Goal: Information Seeking & Learning: Learn about a topic

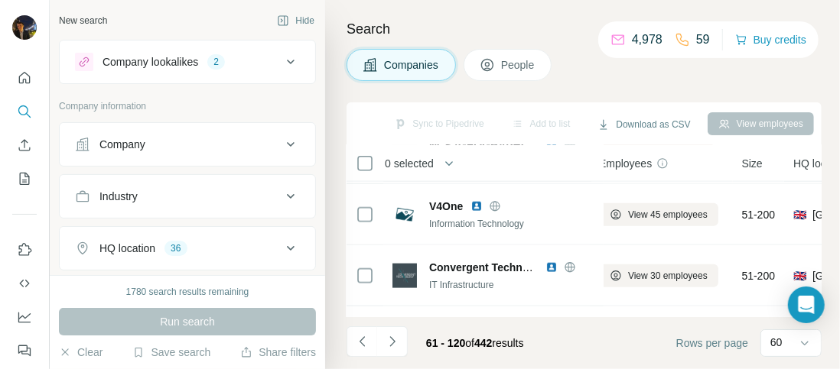
click at [287, 60] on icon at bounding box center [291, 62] width 8 height 5
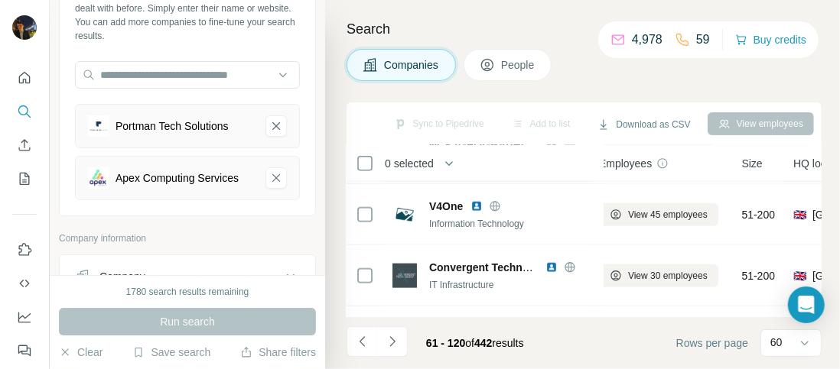
scroll to position [115, 0]
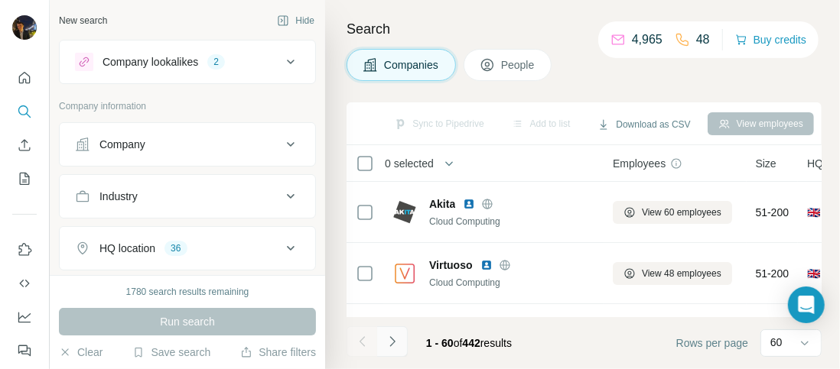
click at [399, 343] on icon "Navigate to next page" at bounding box center [392, 341] width 15 height 15
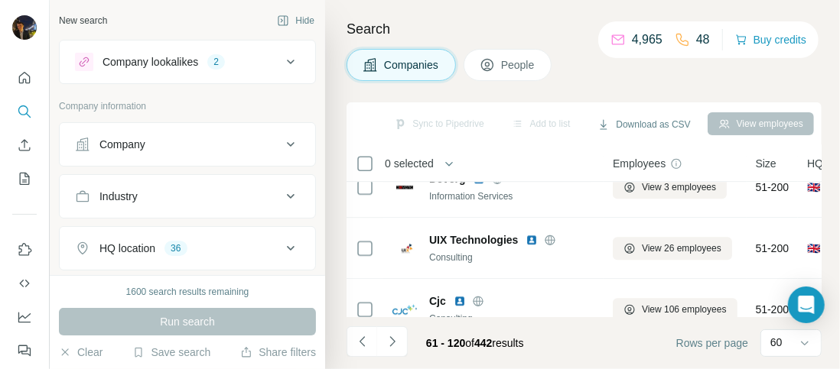
scroll to position [2107, 0]
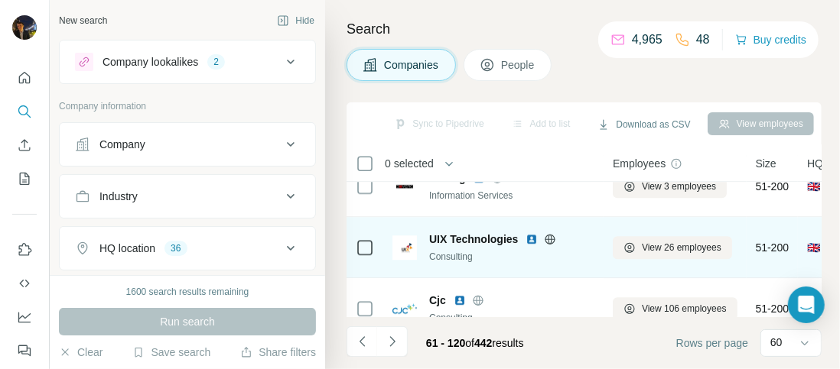
click at [552, 237] on icon at bounding box center [550, 239] width 4 height 10
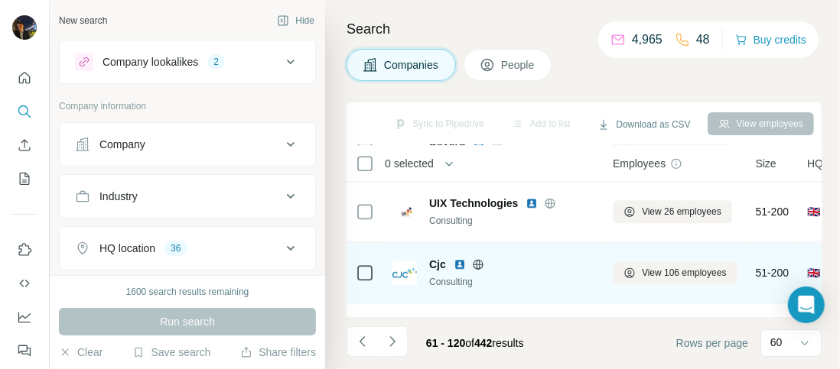
scroll to position [2142, 0]
click at [478, 262] on icon at bounding box center [478, 265] width 12 height 12
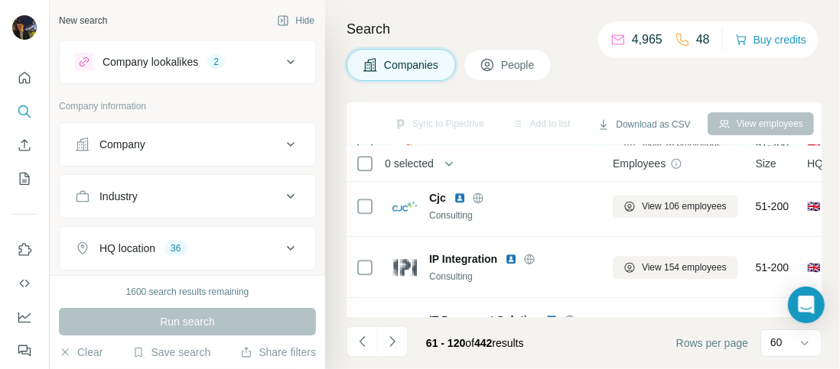
scroll to position [2213, 0]
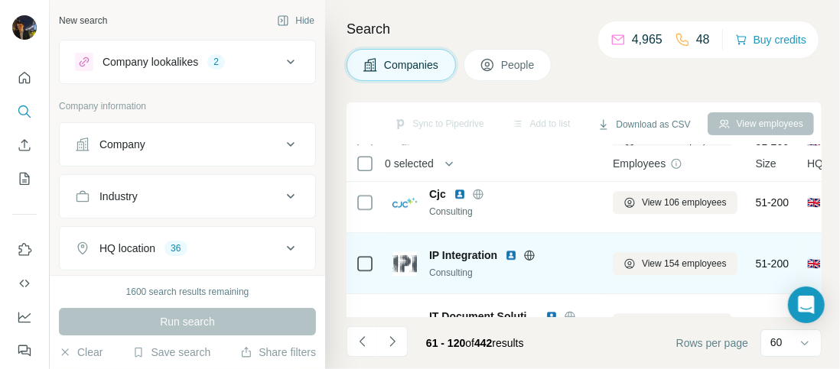
click at [511, 252] on img at bounding box center [511, 255] width 12 height 12
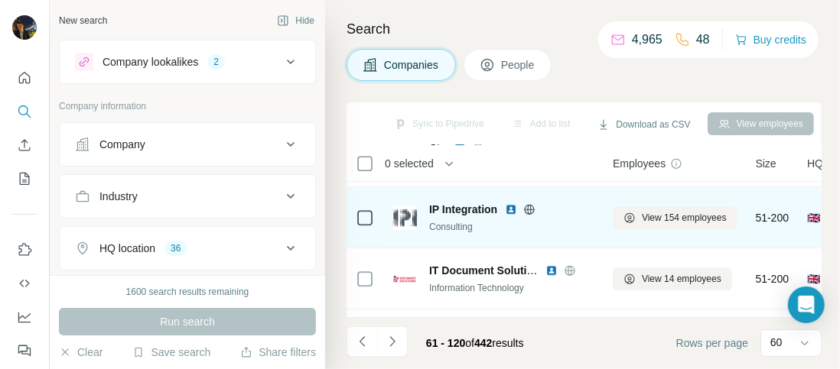
scroll to position [2273, 0]
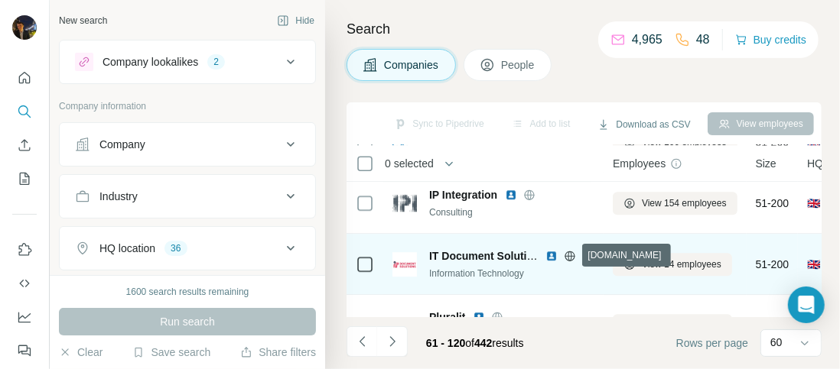
click at [569, 255] on icon at bounding box center [570, 255] width 10 height 1
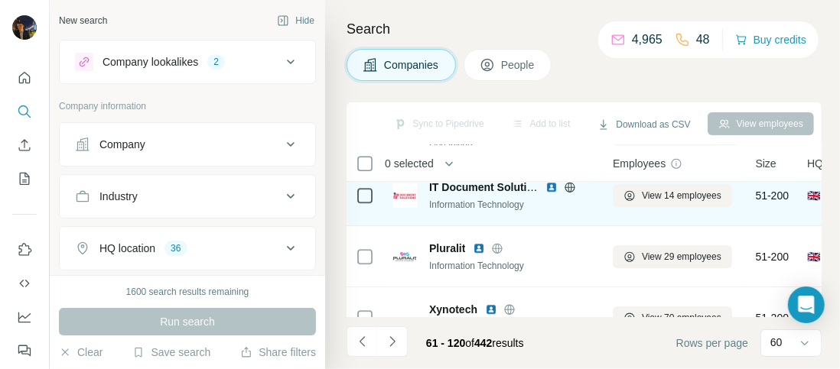
scroll to position [2342, 0]
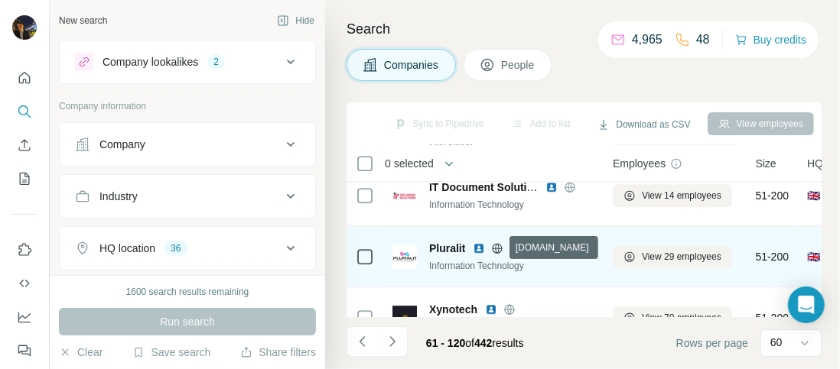
click at [497, 249] on icon at bounding box center [497, 248] width 12 height 12
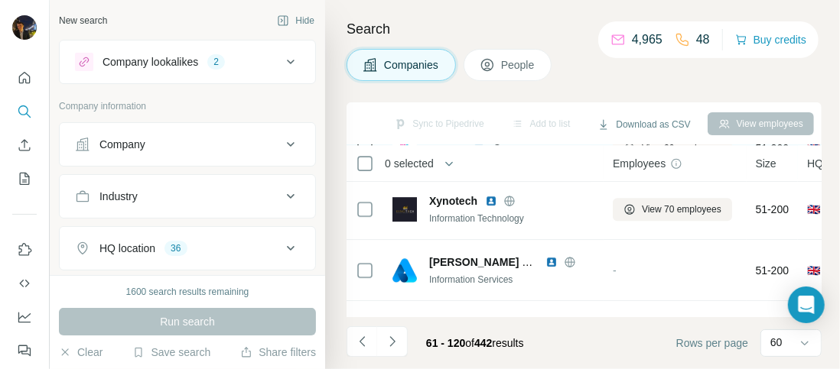
scroll to position [2449, 0]
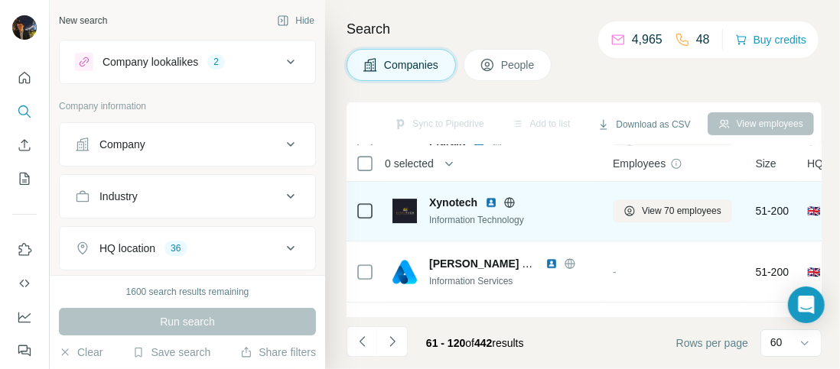
click at [511, 200] on icon at bounding box center [509, 202] width 4 height 10
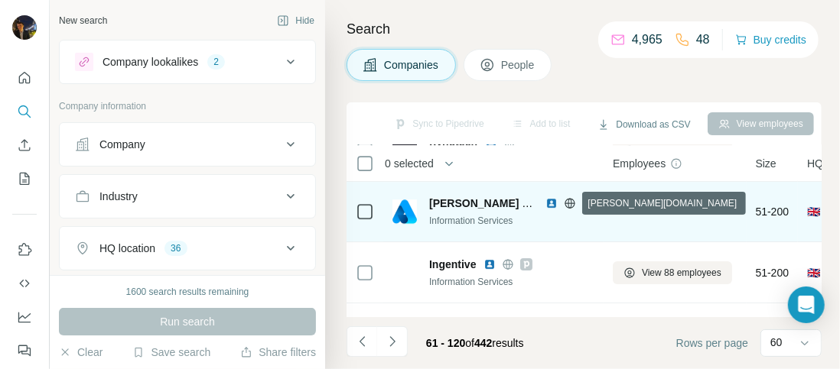
scroll to position [2508, 0]
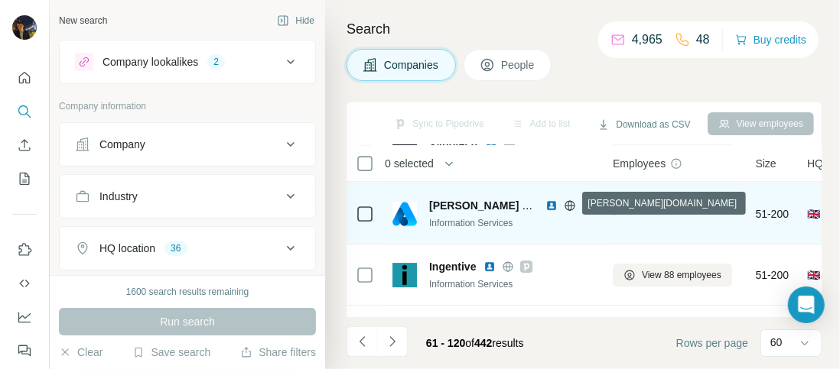
click at [569, 201] on icon at bounding box center [570, 206] width 12 height 12
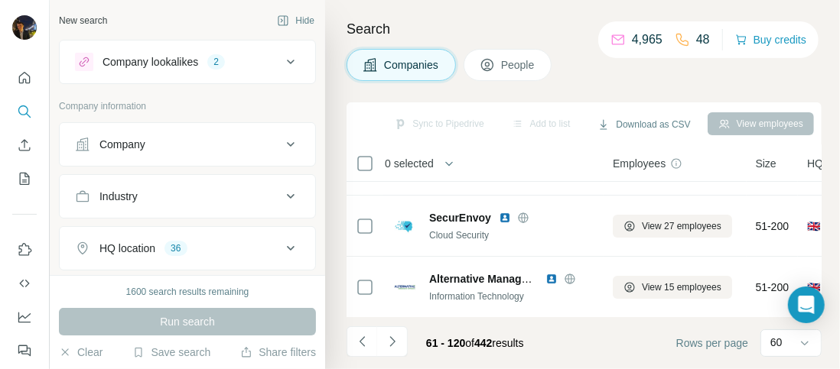
scroll to position [2807, 0]
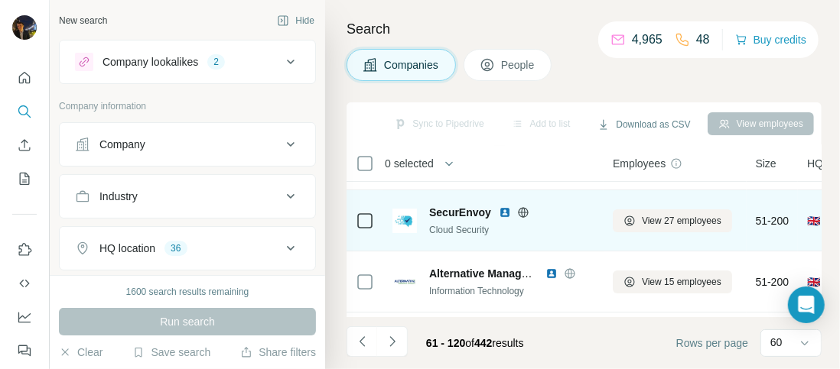
click at [522, 207] on icon at bounding box center [523, 213] width 12 height 12
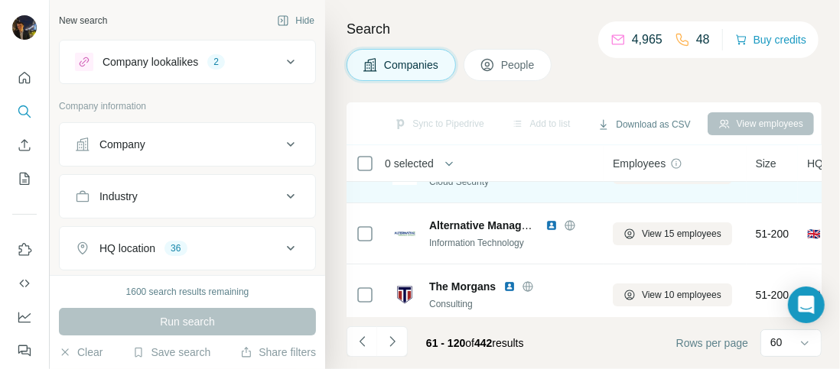
scroll to position [2856, 0]
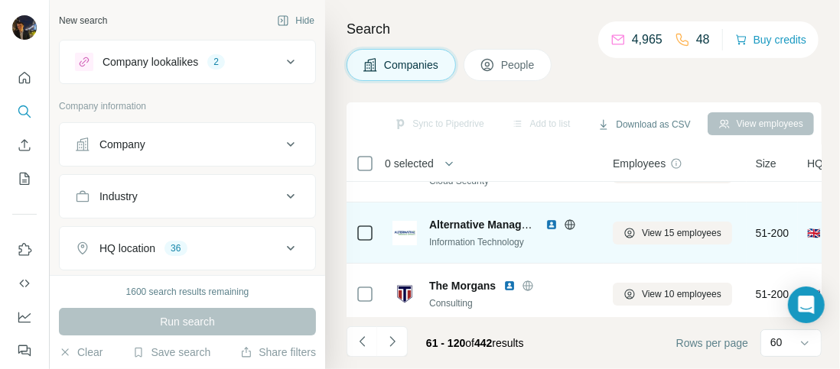
click at [566, 222] on icon at bounding box center [570, 225] width 12 height 12
